Goal: Book appointment/travel/reservation

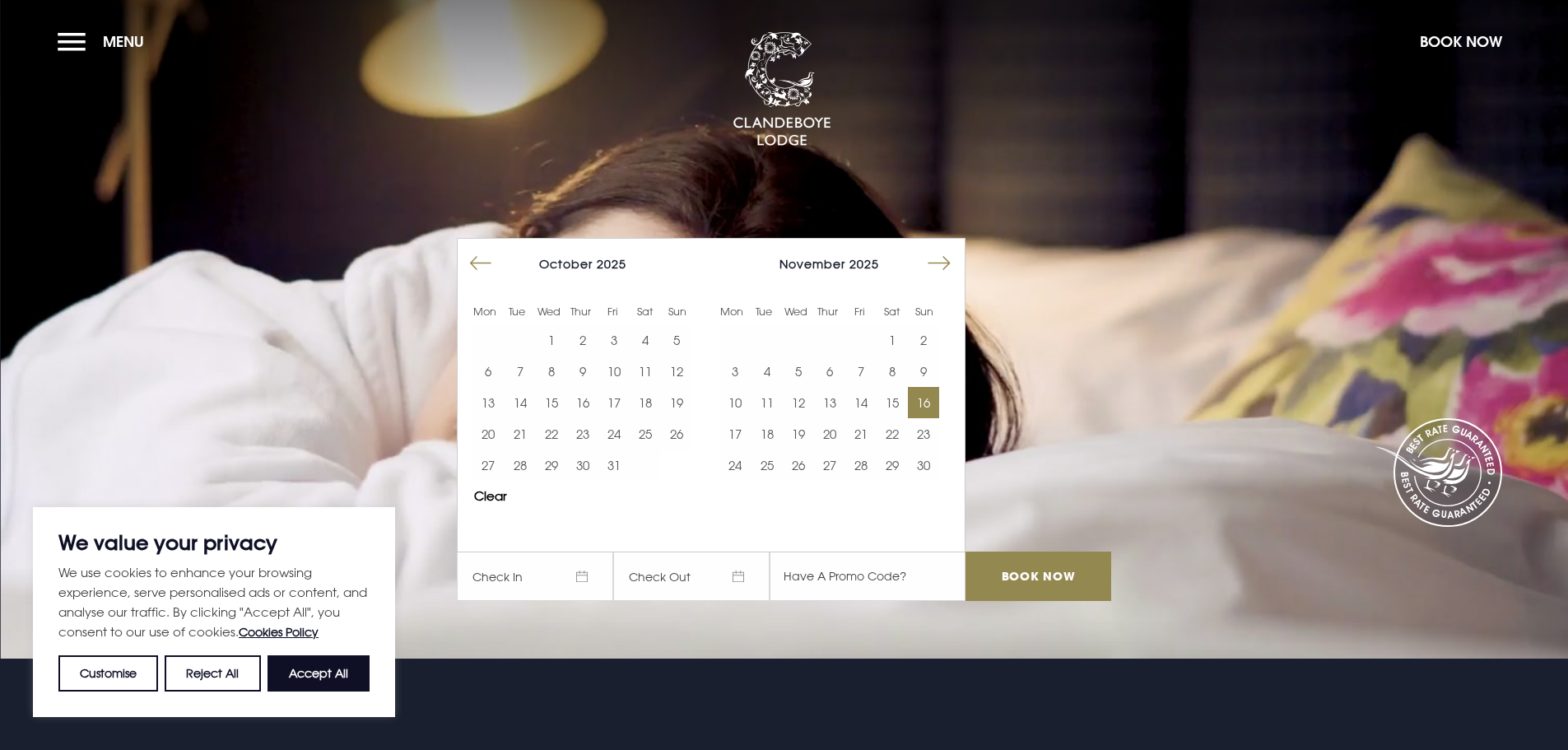
click at [939, 393] on button "16" at bounding box center [923, 402] width 32 height 32
click at [1048, 583] on input "Book Now" at bounding box center [1038, 577] width 145 height 49
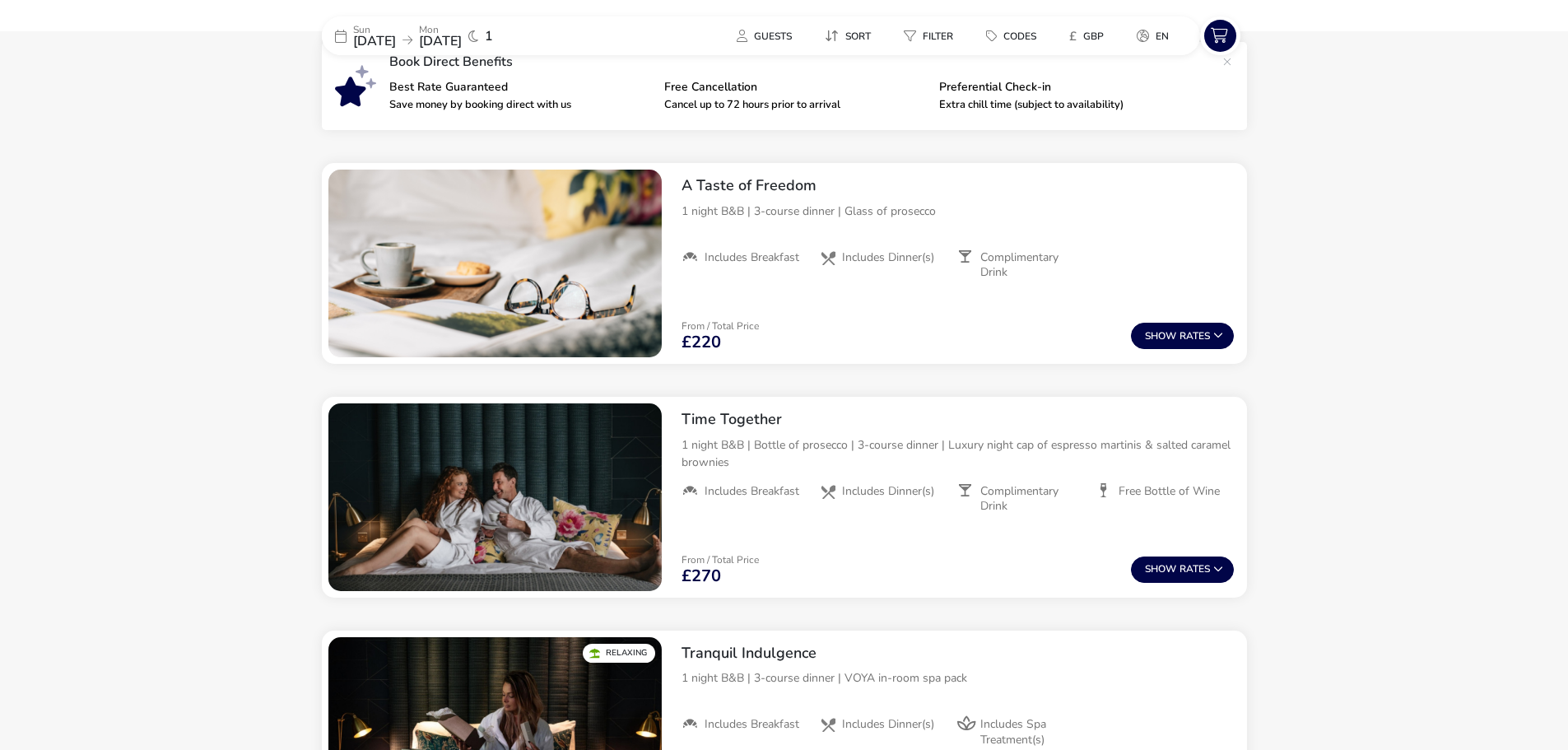
scroll to position [590, 0]
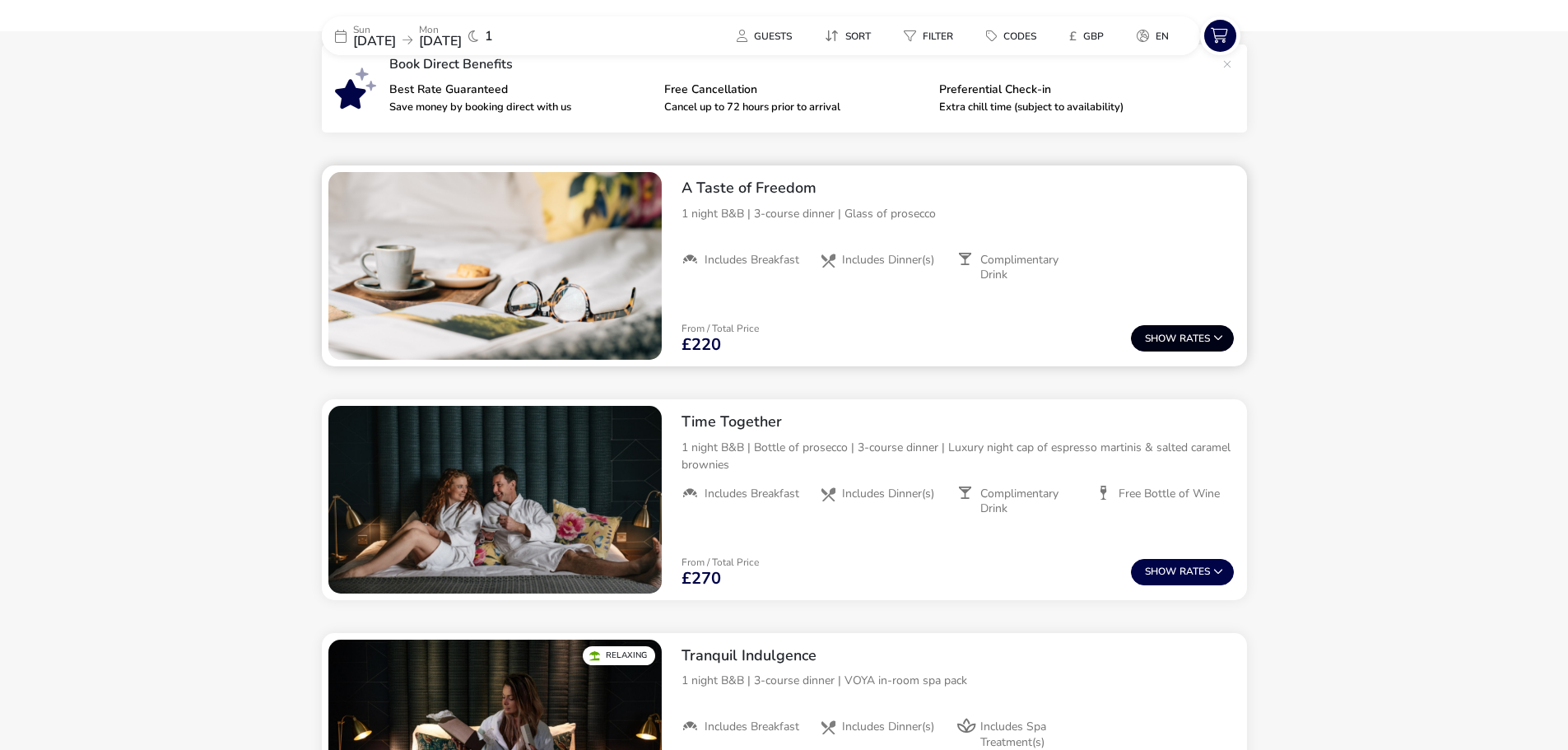
click at [1209, 332] on button "Show Rates" at bounding box center [1182, 338] width 103 height 26
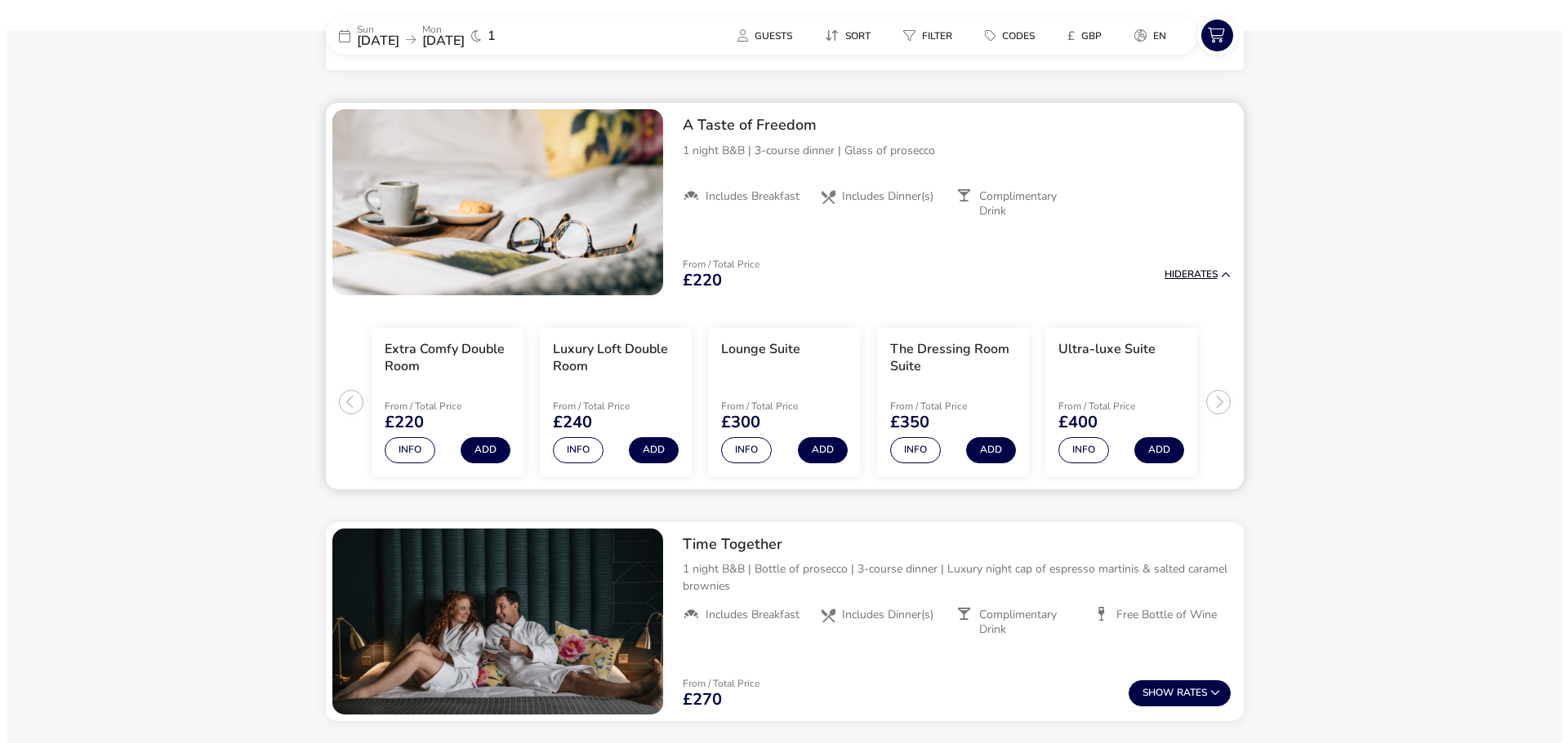
scroll to position [667, 0]
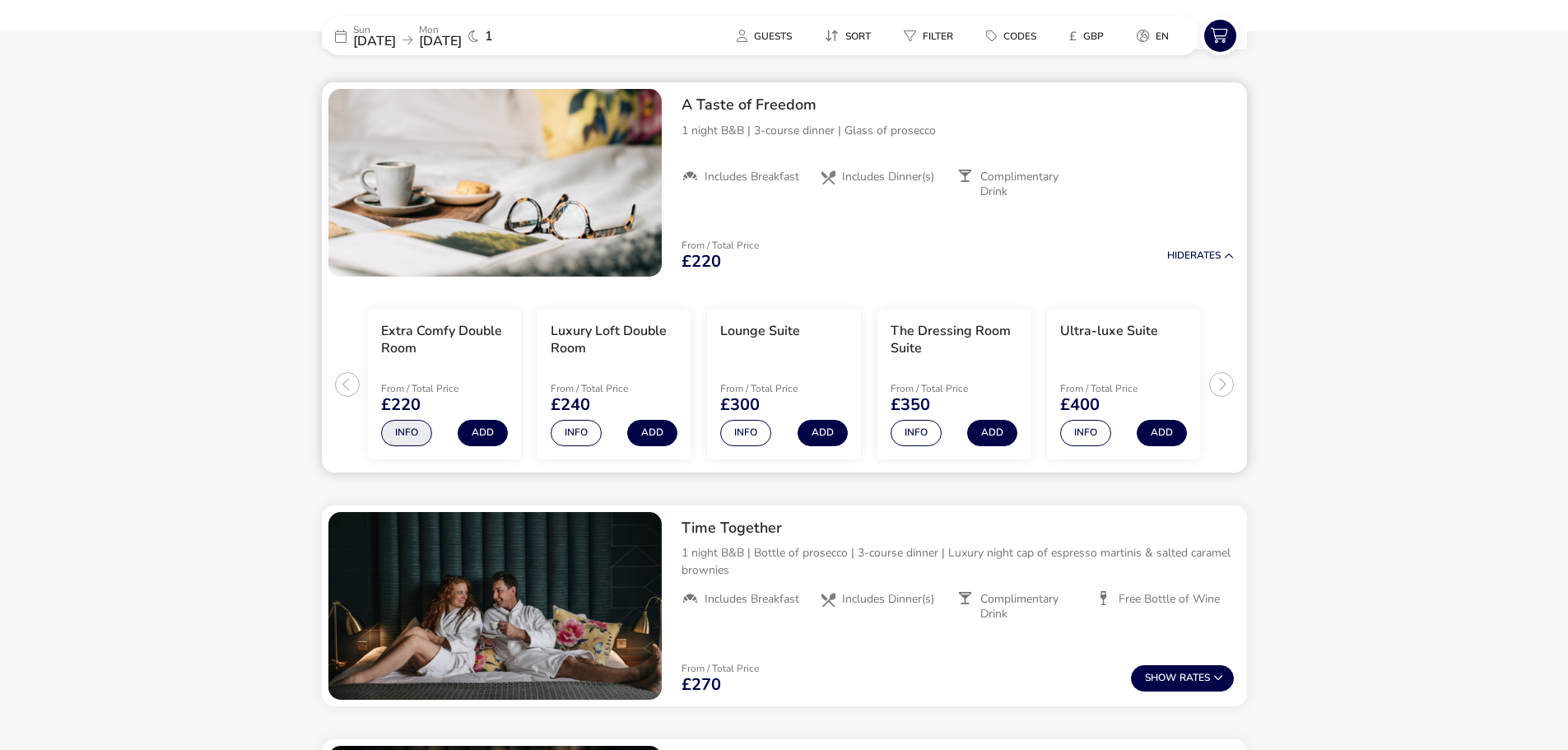
click at [405, 430] on button "Info" at bounding box center [406, 433] width 51 height 26
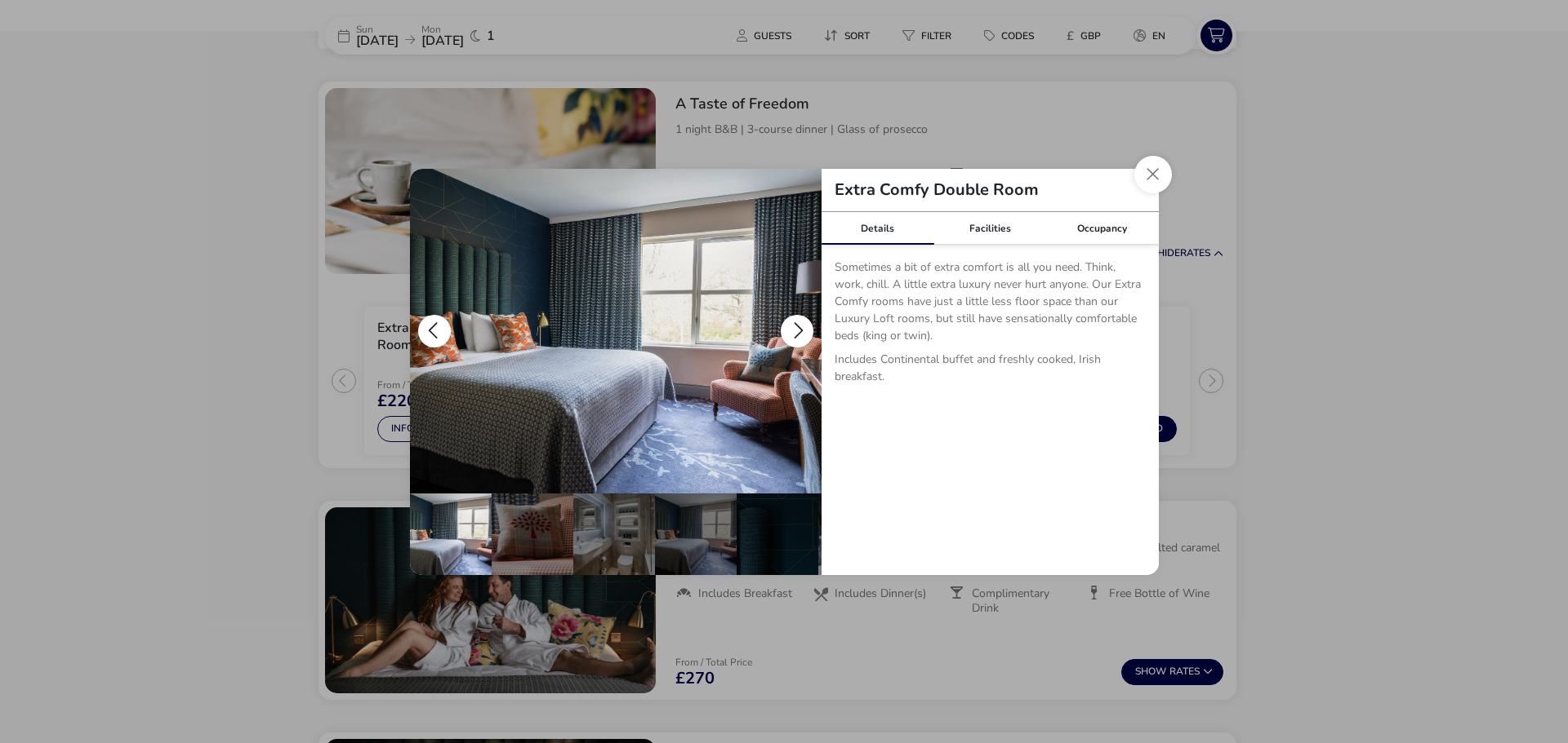
click at [795, 323] on button "details" at bounding box center [797, 331] width 33 height 33
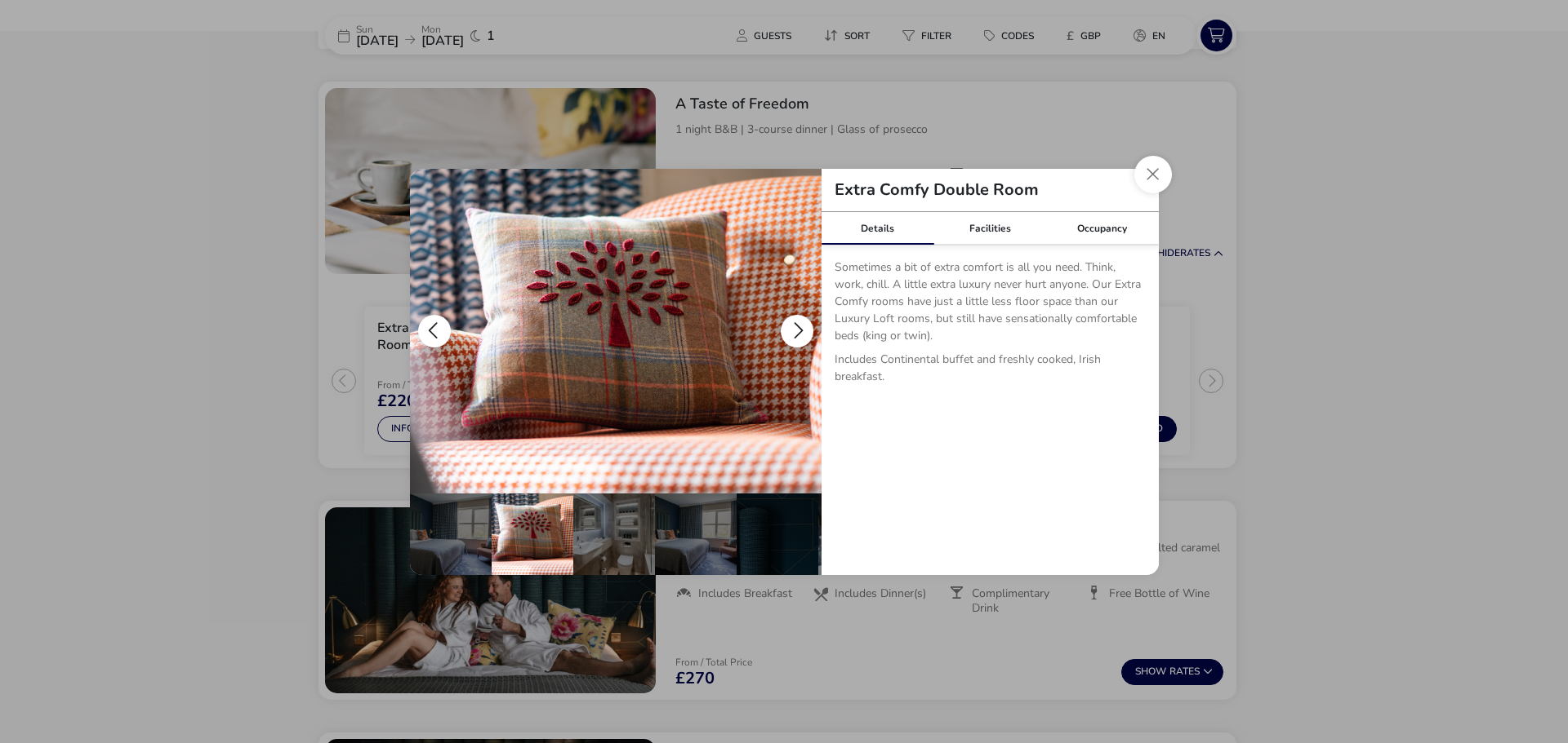
click at [795, 323] on button "details" at bounding box center [797, 331] width 33 height 33
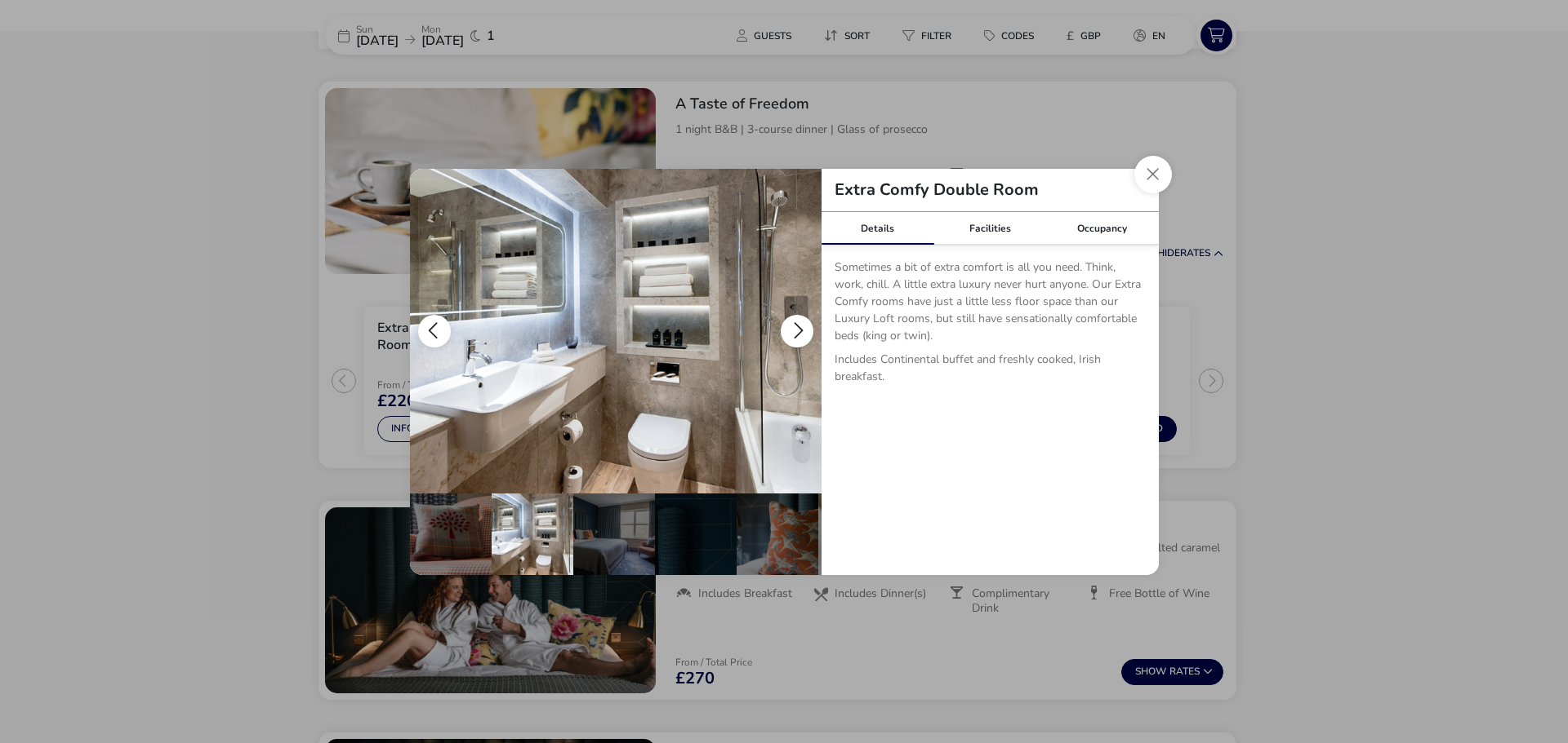
click at [795, 323] on button "details" at bounding box center [797, 331] width 33 height 33
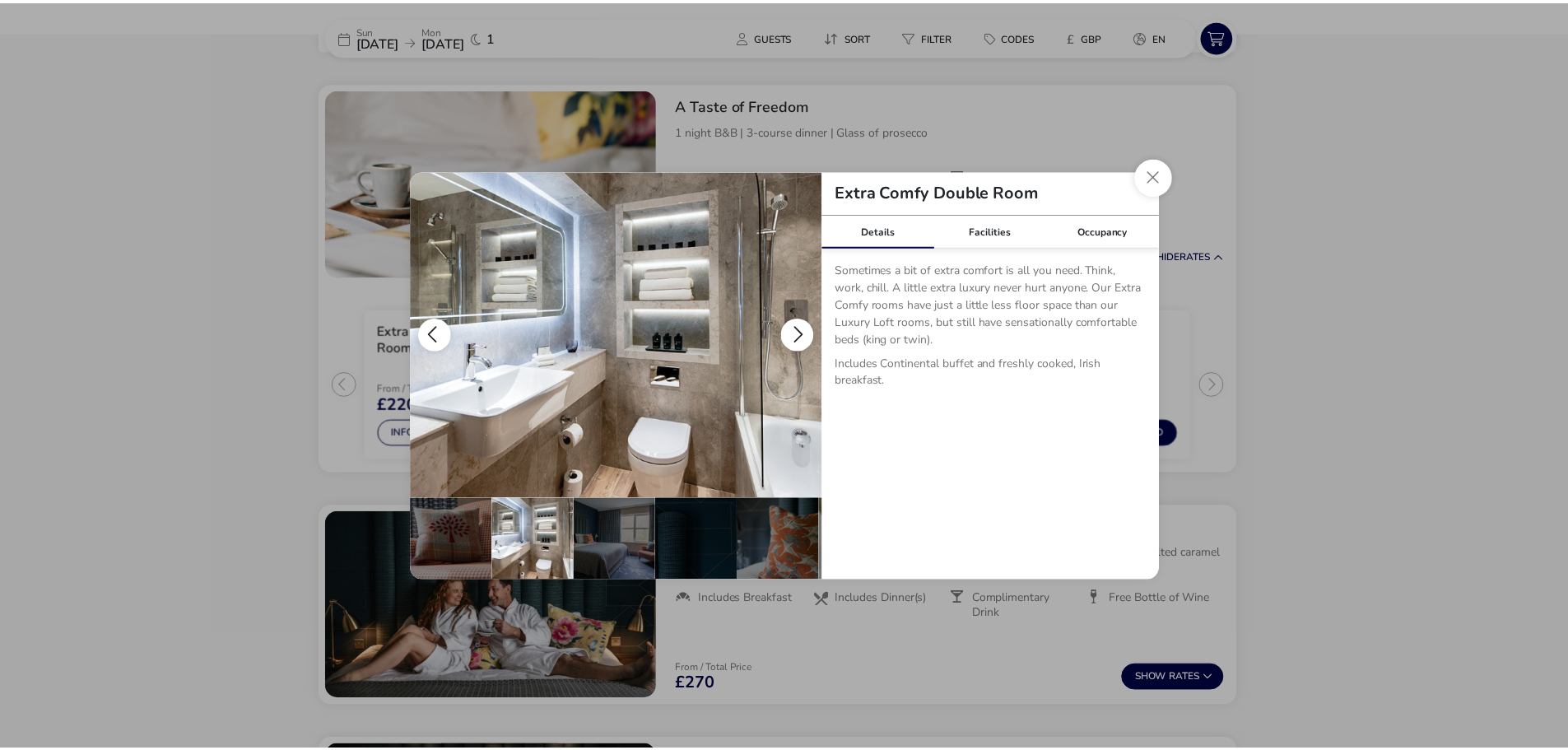
scroll to position [0, 161]
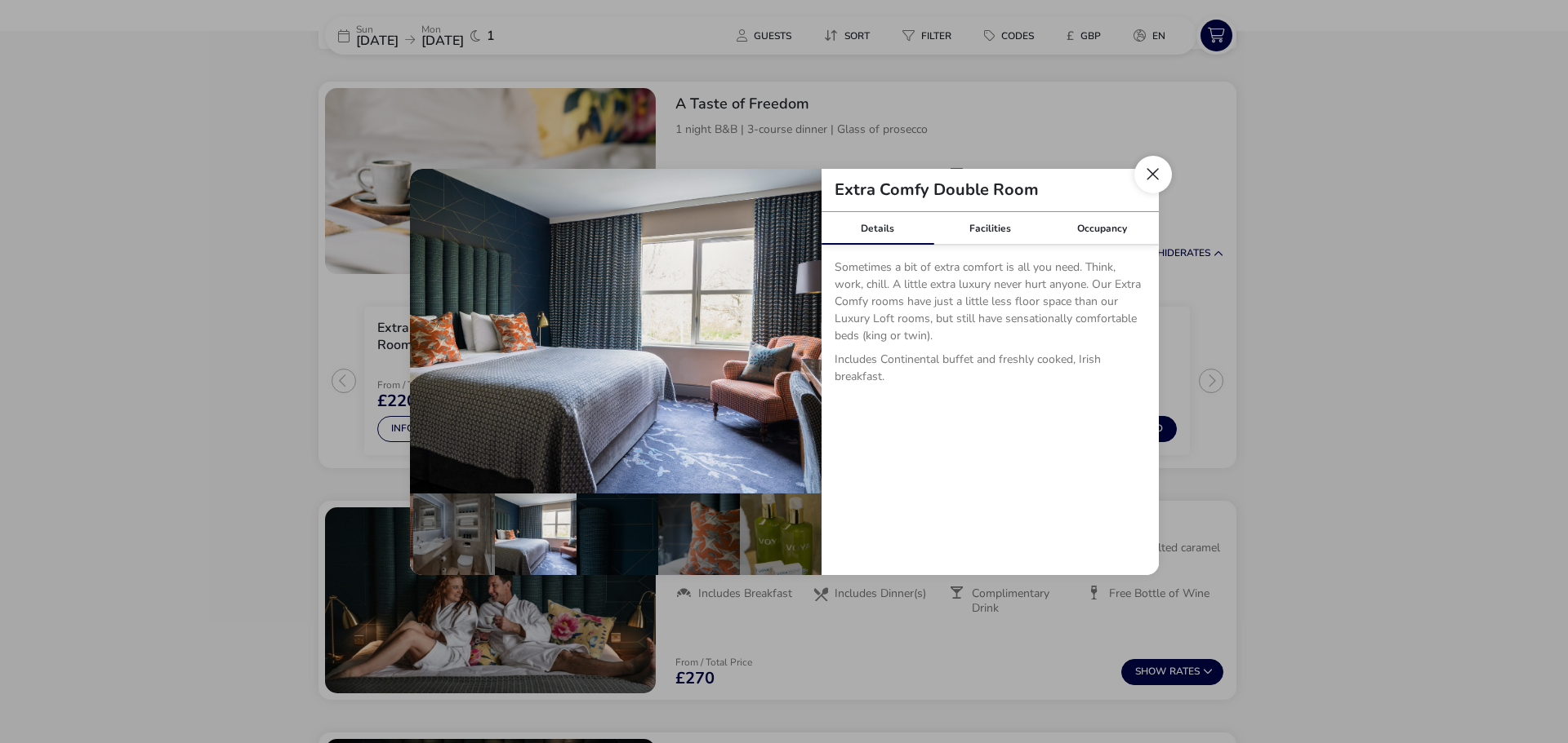
click at [1158, 171] on button "Close dialog" at bounding box center [1152, 175] width 37 height 37
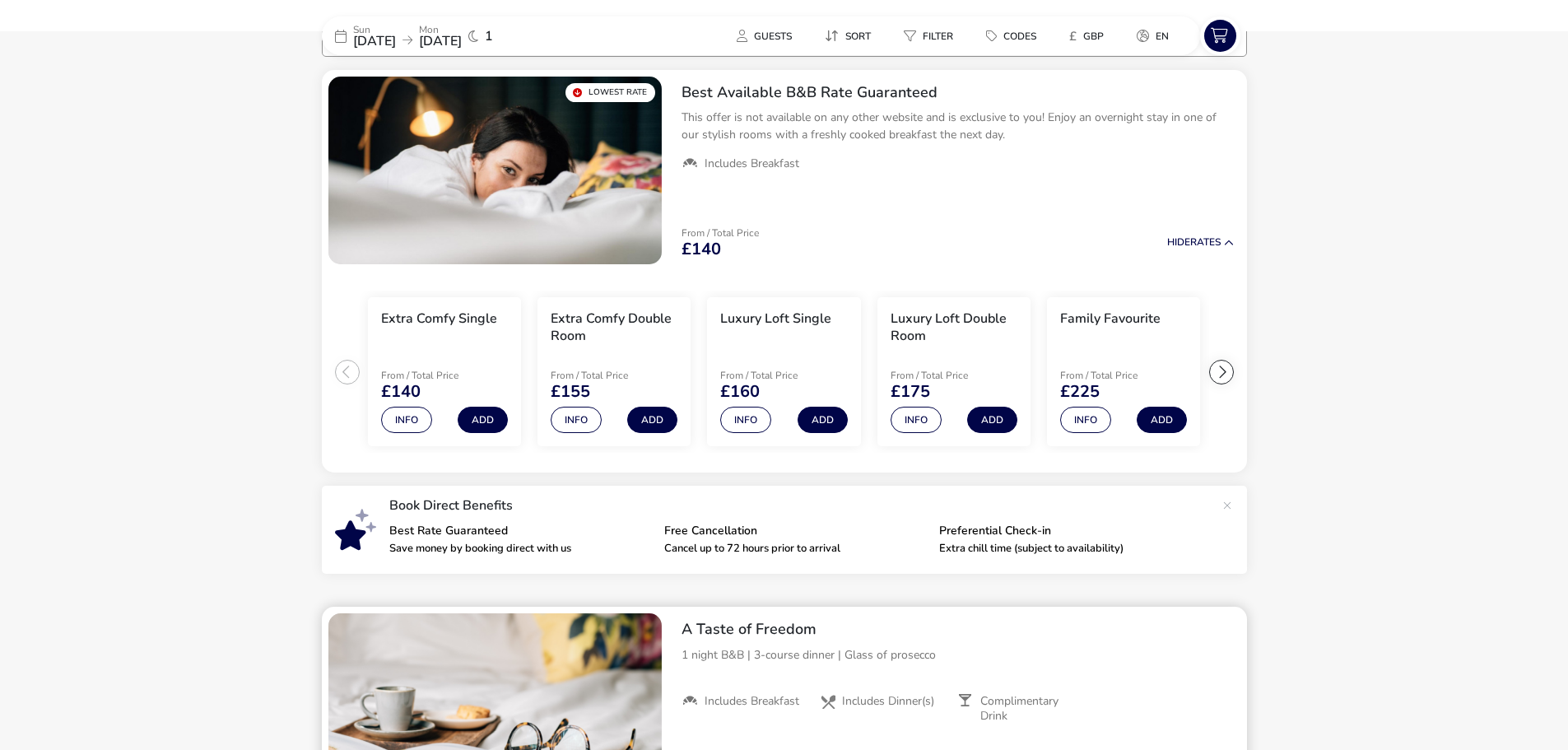
scroll to position [0, 0]
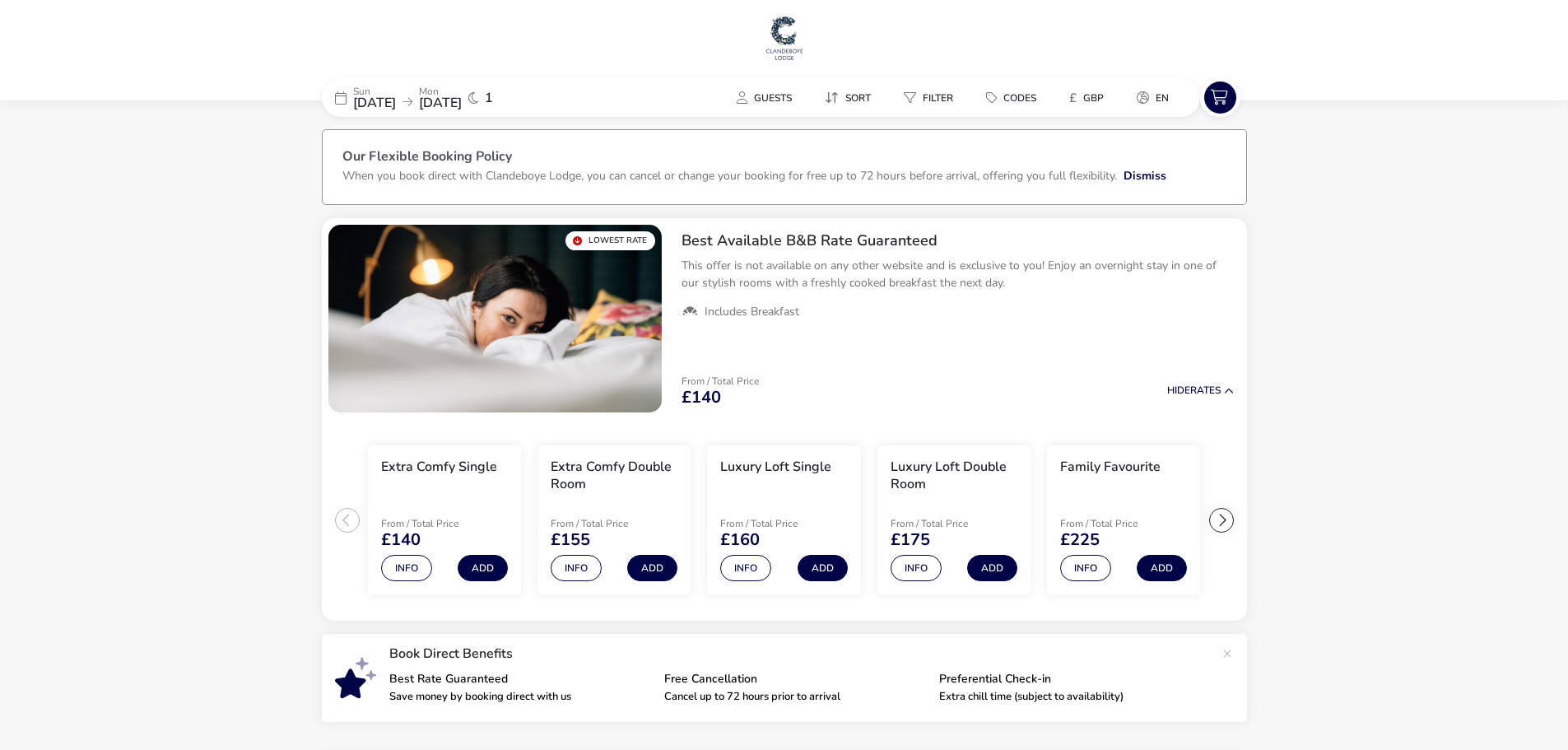
click at [798, 42] on img at bounding box center [784, 38] width 41 height 49
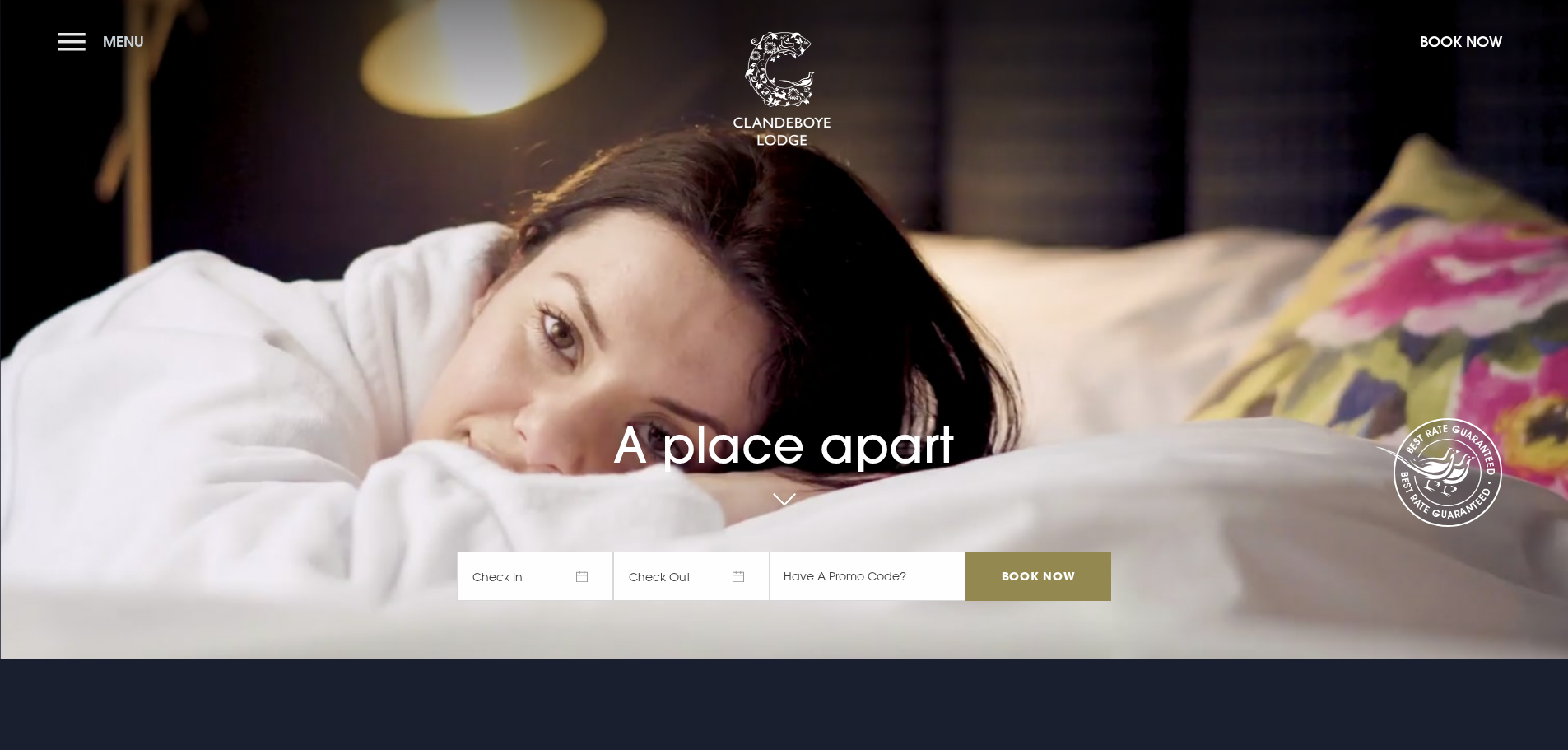
click at [74, 42] on button "Menu" at bounding box center [105, 42] width 95 height 36
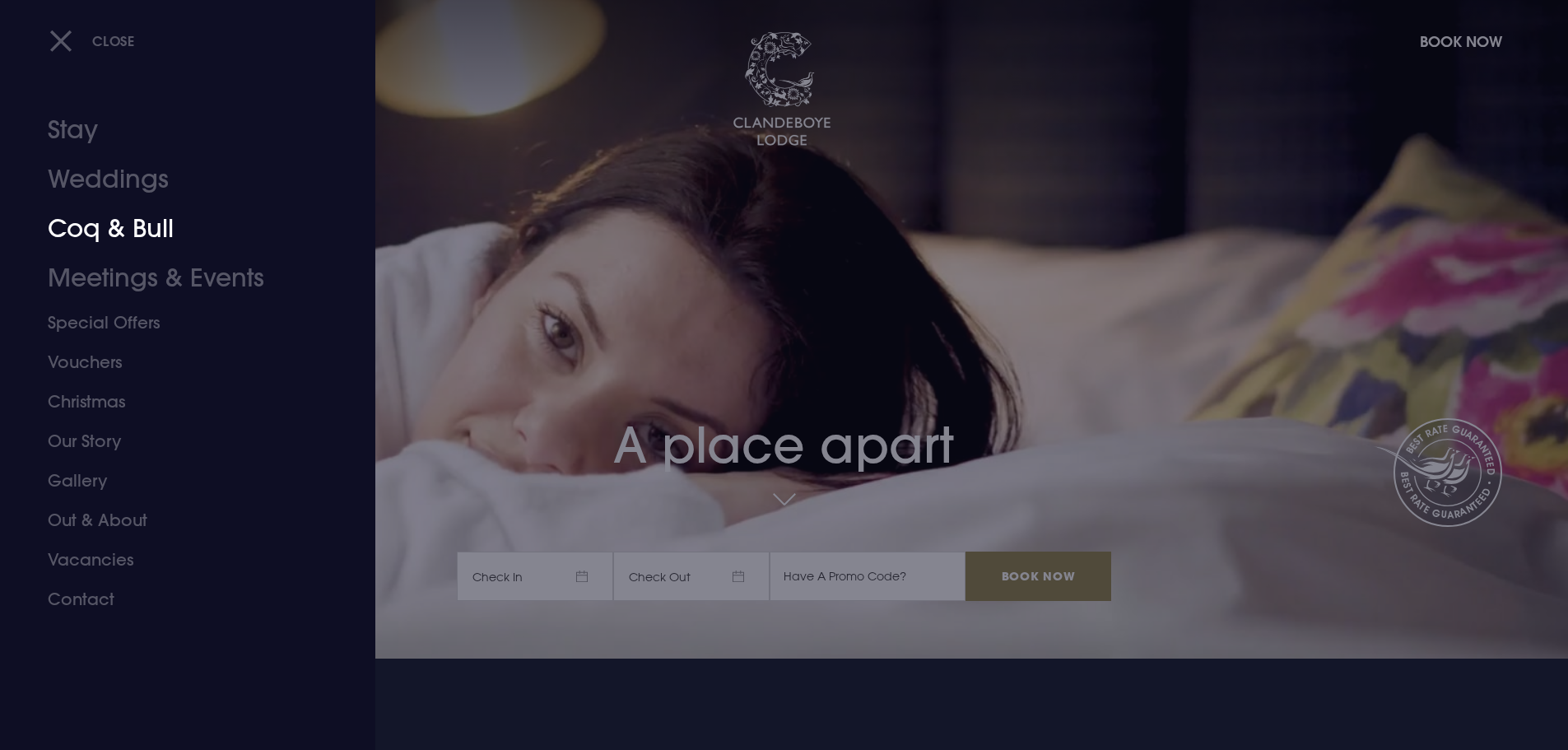
click at [127, 205] on link "Coq & Bull" at bounding box center [177, 229] width 260 height 49
